Goal: Register for event/course

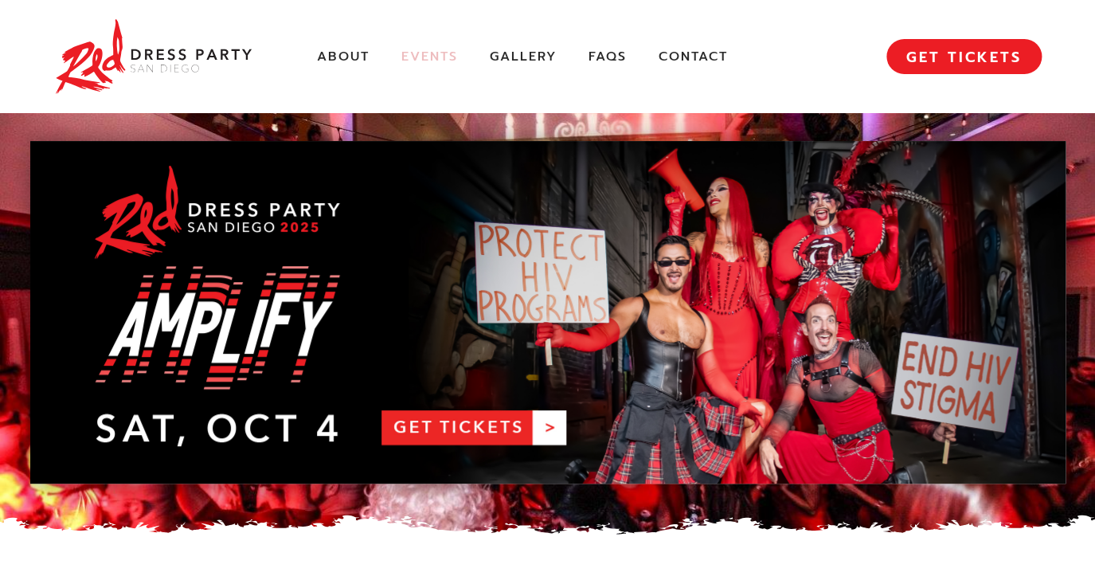
click at [424, 59] on link "Events" at bounding box center [429, 57] width 57 height 17
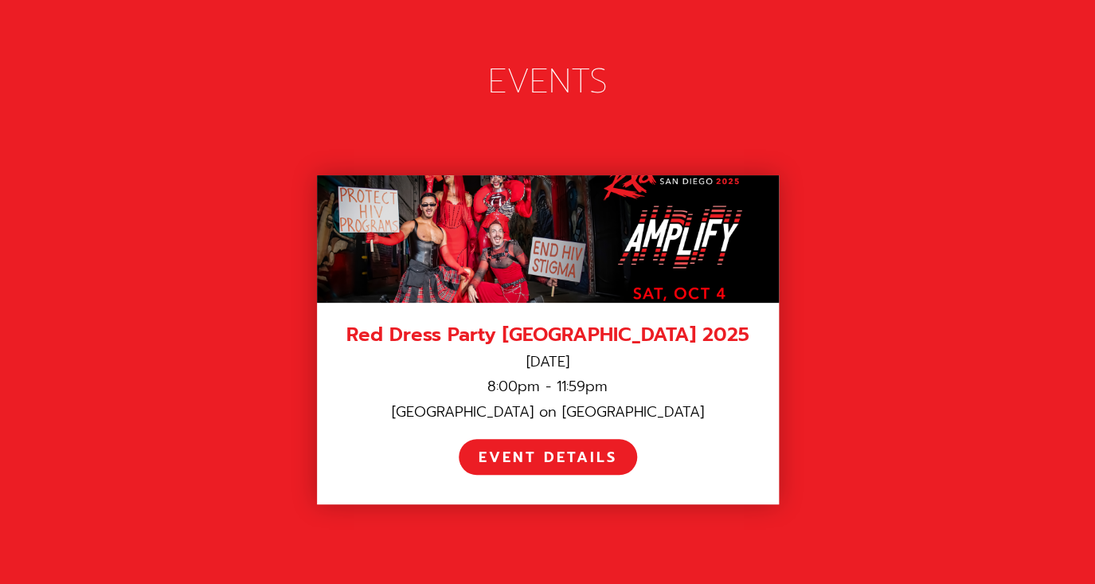
scroll to position [2200, 0]
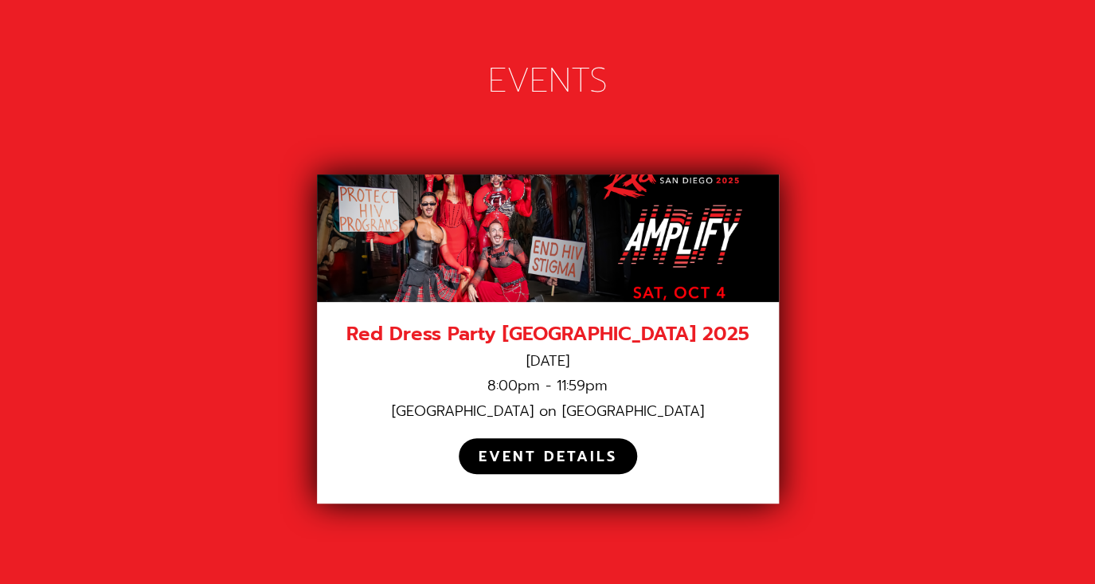
click at [588, 448] on div "EVENT DETAILS" at bounding box center [548, 457] width 139 height 18
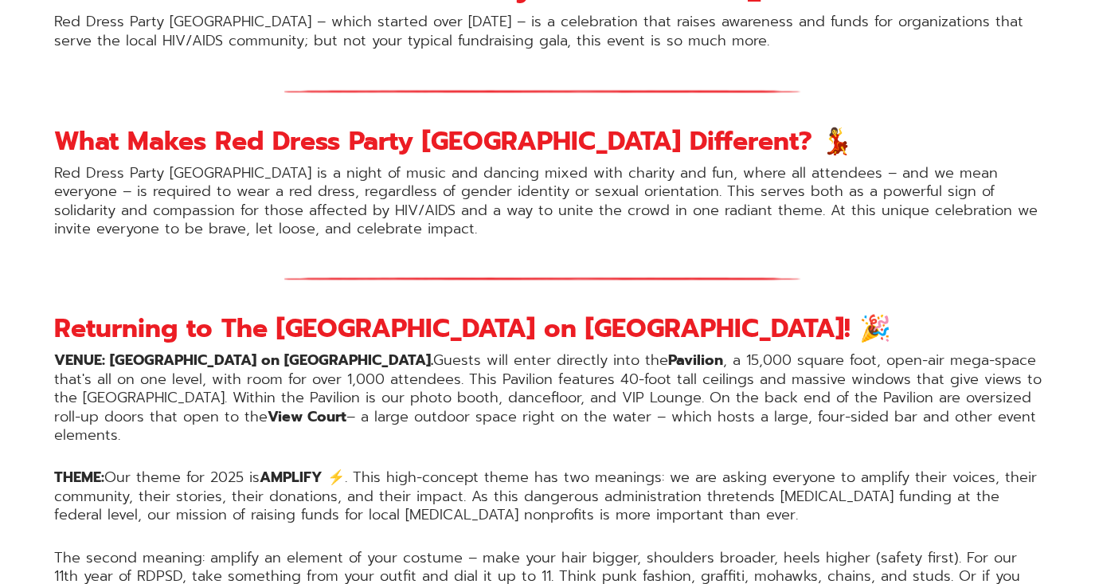
scroll to position [1027, 0]
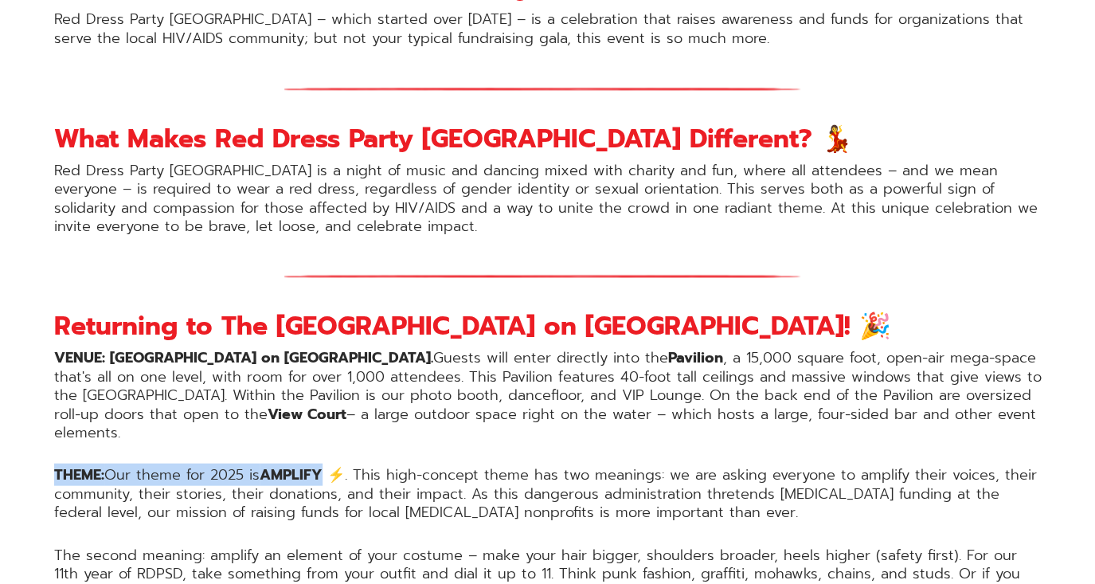
drag, startPoint x: 332, startPoint y: 455, endPoint x: 52, endPoint y: 449, distance: 280.4
copy p "THEME: Our theme for 2025 is AMPLIFY"
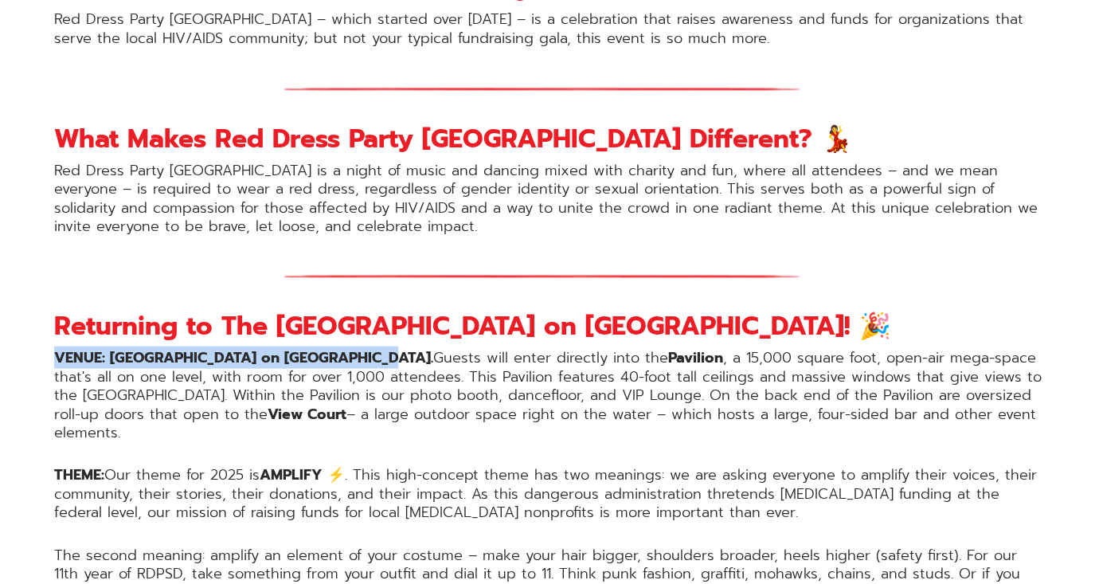
drag, startPoint x: 358, startPoint y: 359, endPoint x: 57, endPoint y: 355, distance: 301.8
click at [57, 355] on strong "VENUE: The Port Pavilion on Broadway Pier." at bounding box center [243, 357] width 379 height 22
copy strong "VENUE: The Port Pavilion on Broadway Pier"
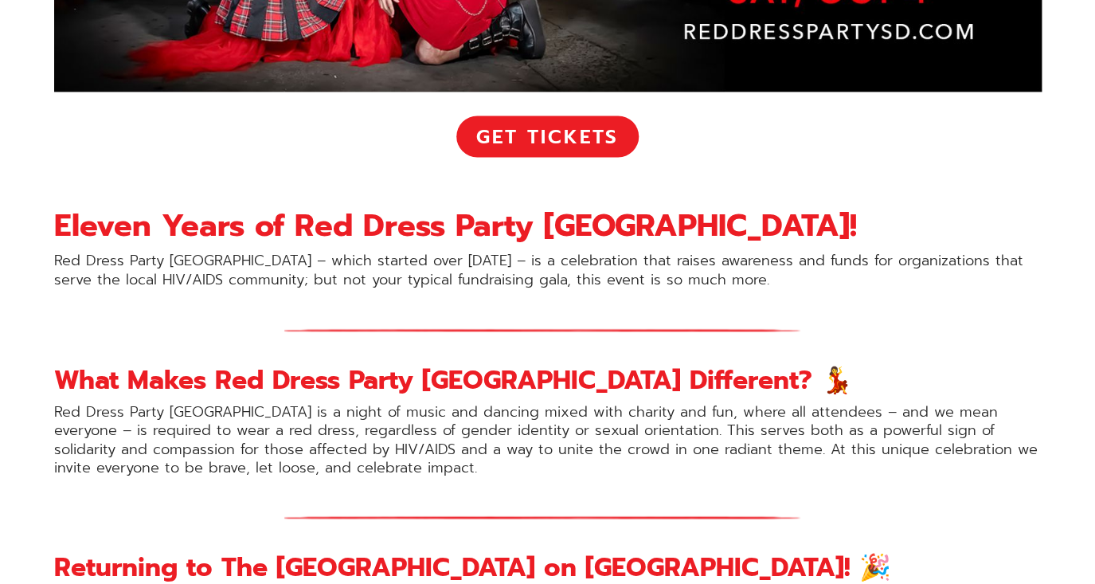
scroll to position [768, 0]
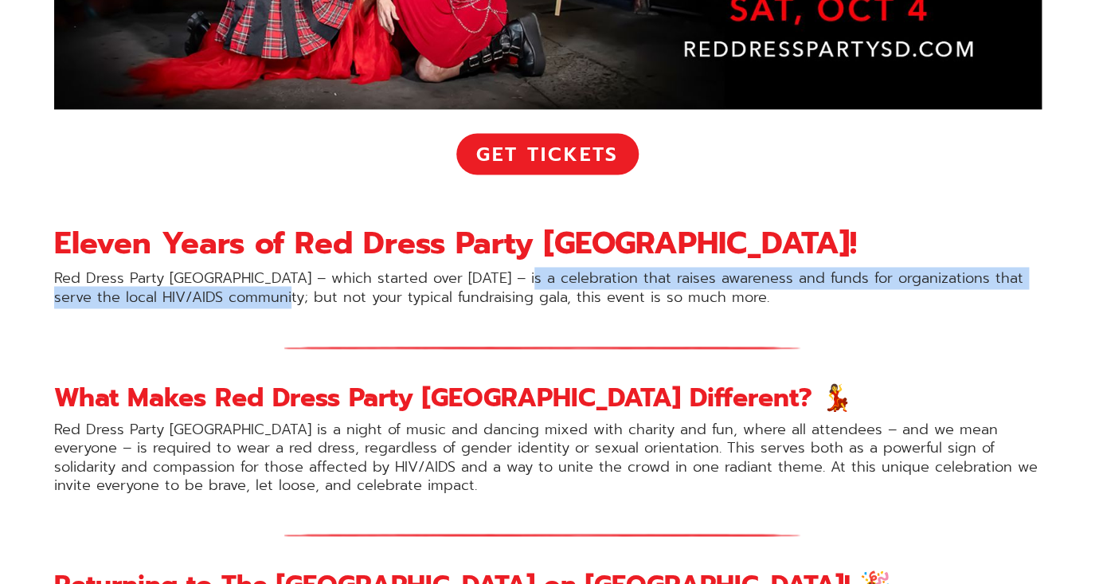
drag, startPoint x: 518, startPoint y: 280, endPoint x: 260, endPoint y: 297, distance: 257.7
click at [260, 297] on p "Red Dress Party San Diego – which started over 10 years ago – is a celebration …" at bounding box center [547, 287] width 987 height 37
copy p "a celebration that raises awareness and funds for organizations that serve the …"
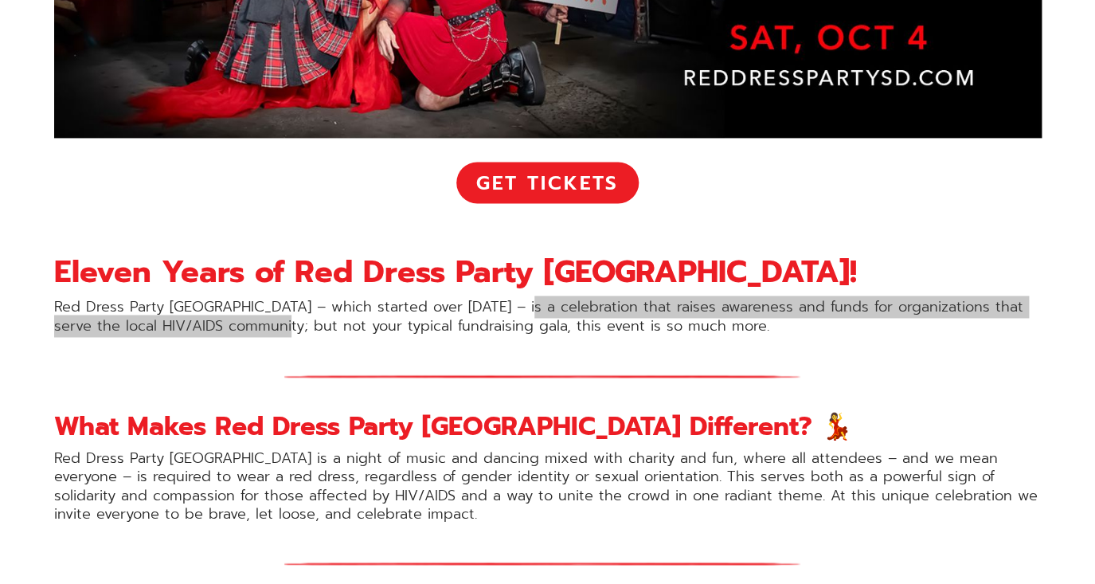
scroll to position [742, 0]
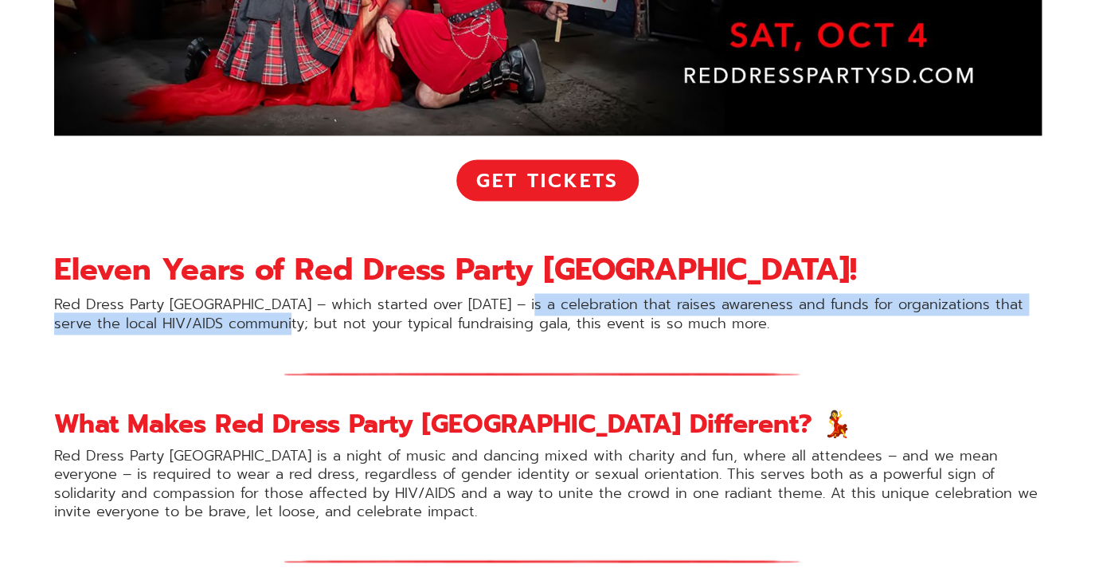
click at [549, 175] on link "Get Tickets" at bounding box center [547, 179] width 182 height 41
